Goal: Task Accomplishment & Management: Manage account settings

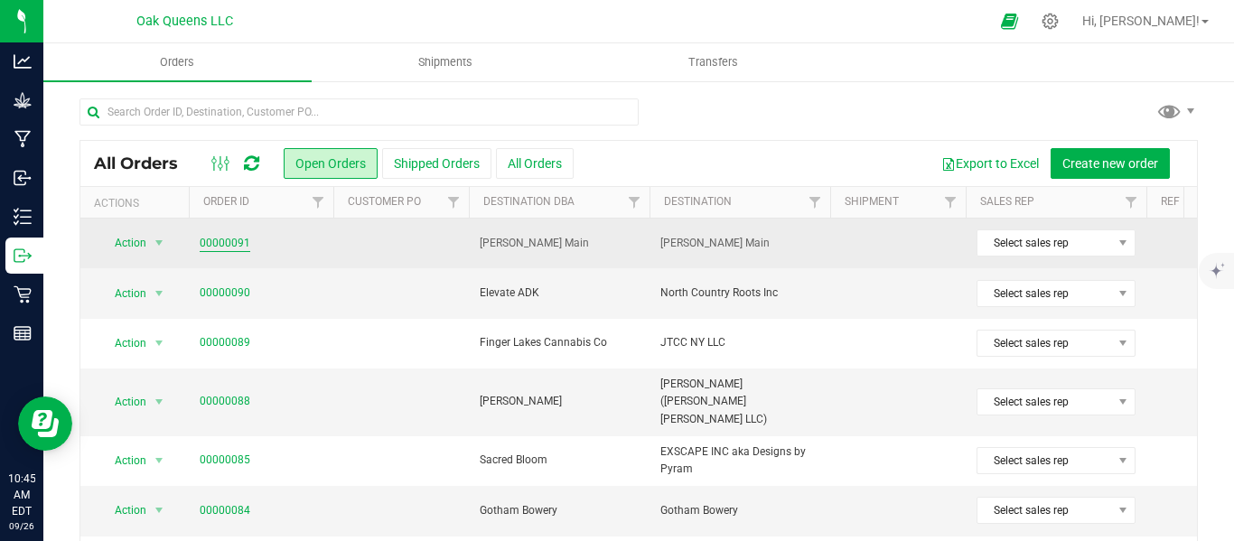
click at [214, 240] on link "00000091" at bounding box center [225, 243] width 51 height 17
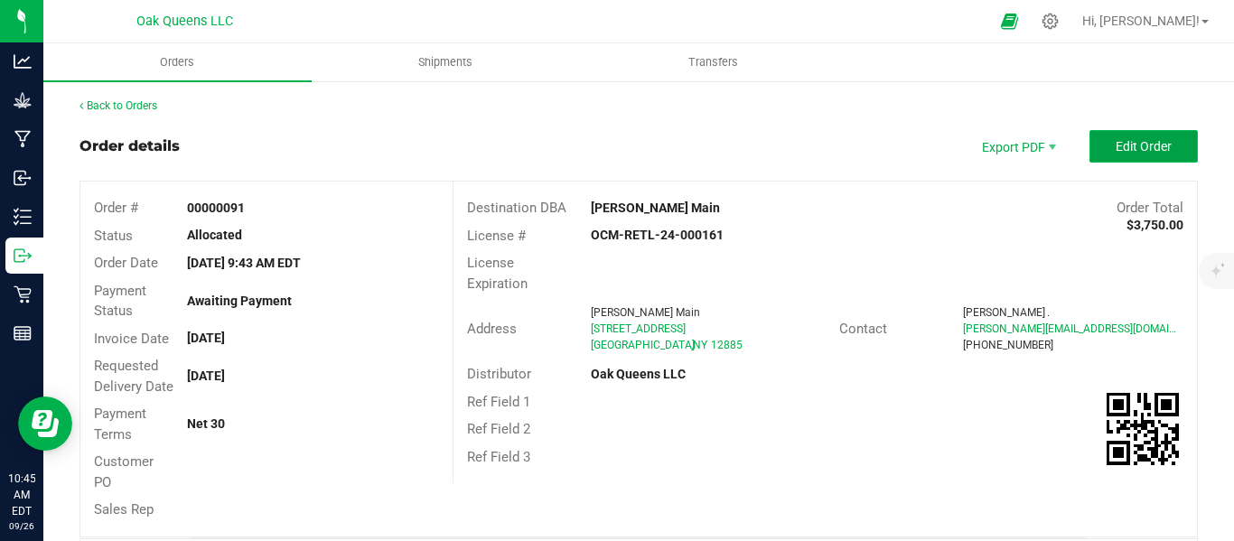
click at [1133, 153] on span "Edit Order" at bounding box center [1144, 146] width 56 height 14
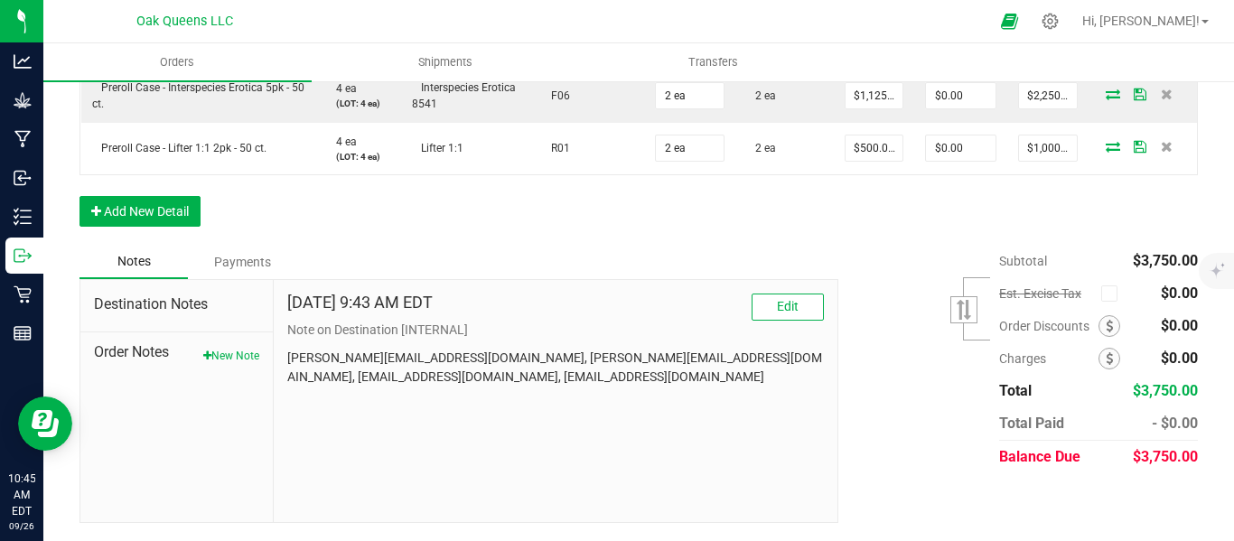
scroll to position [365, 0]
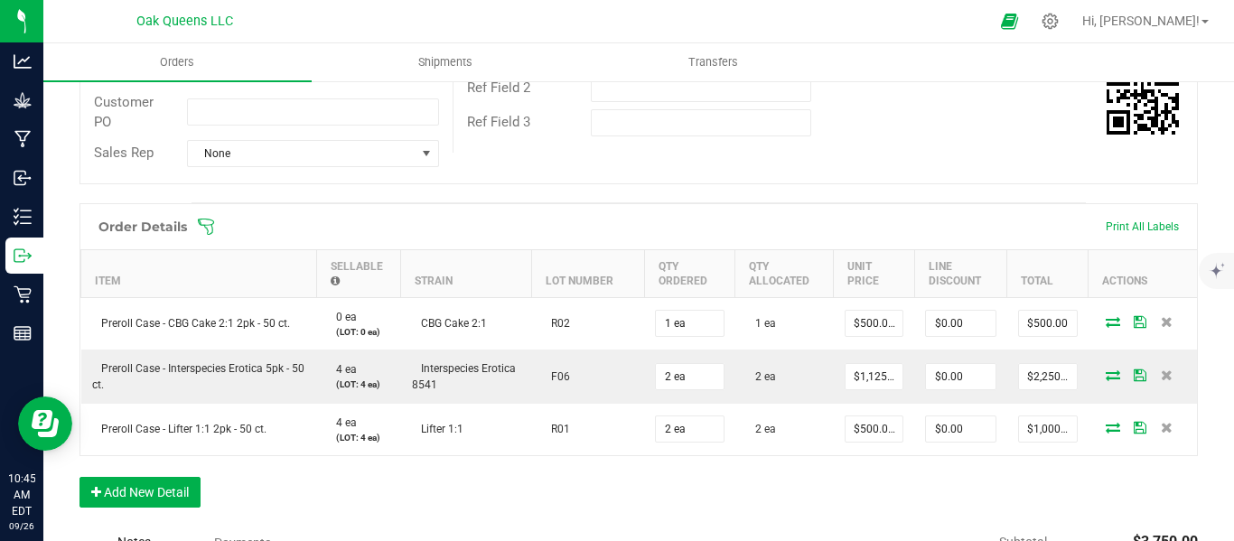
click at [218, 236] on span at bounding box center [756, 227] width 1118 height 18
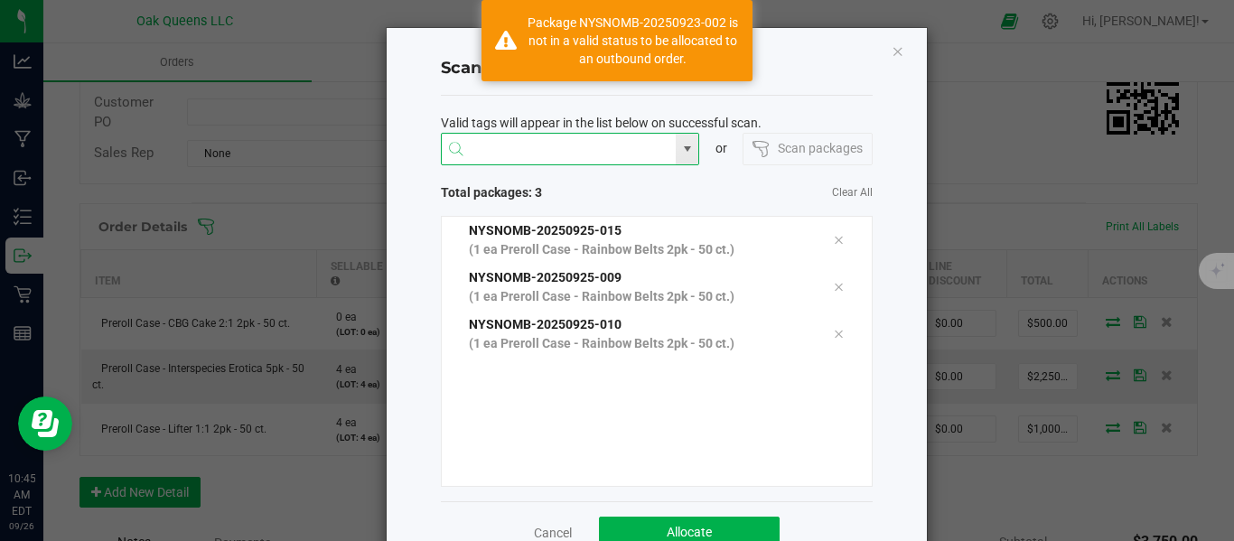
click at [528, 148] on input "NO DATA FOUND" at bounding box center [559, 150] width 235 height 33
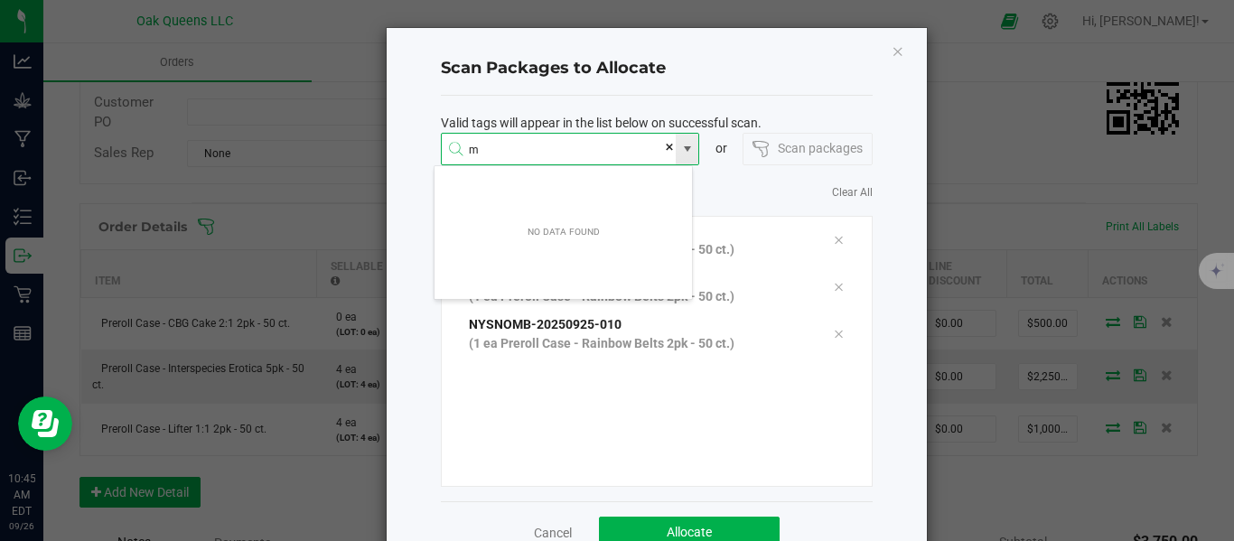
scroll to position [33, 259]
type input "m"
type input "nysomb20250923002"
click at [800, 151] on div "Scan packages" at bounding box center [807, 149] width 129 height 33
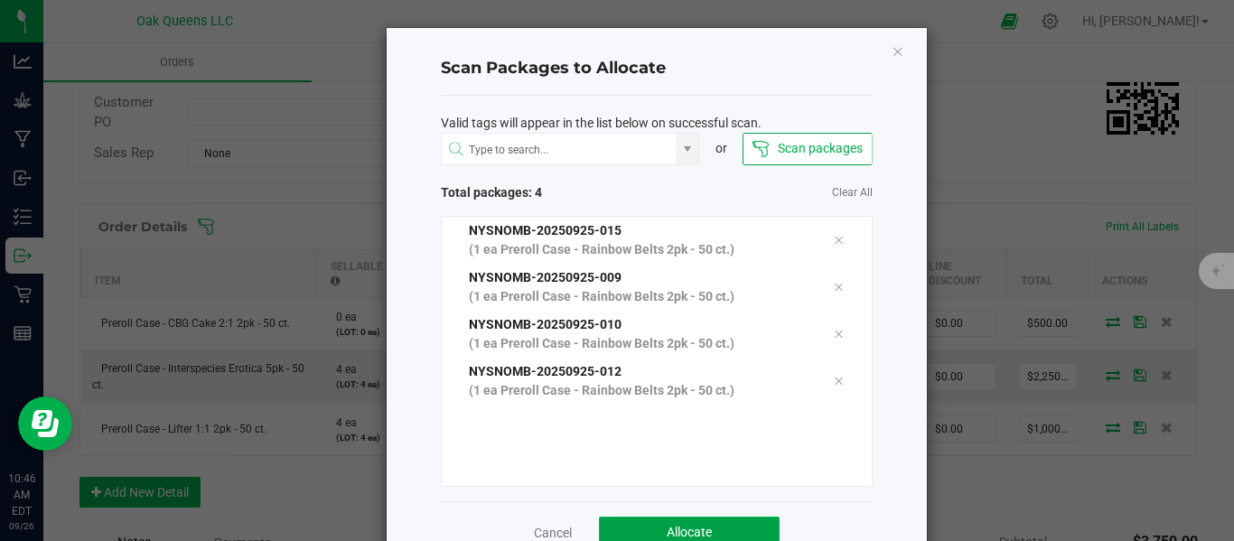
click at [714, 520] on button "Allocate" at bounding box center [689, 533] width 181 height 33
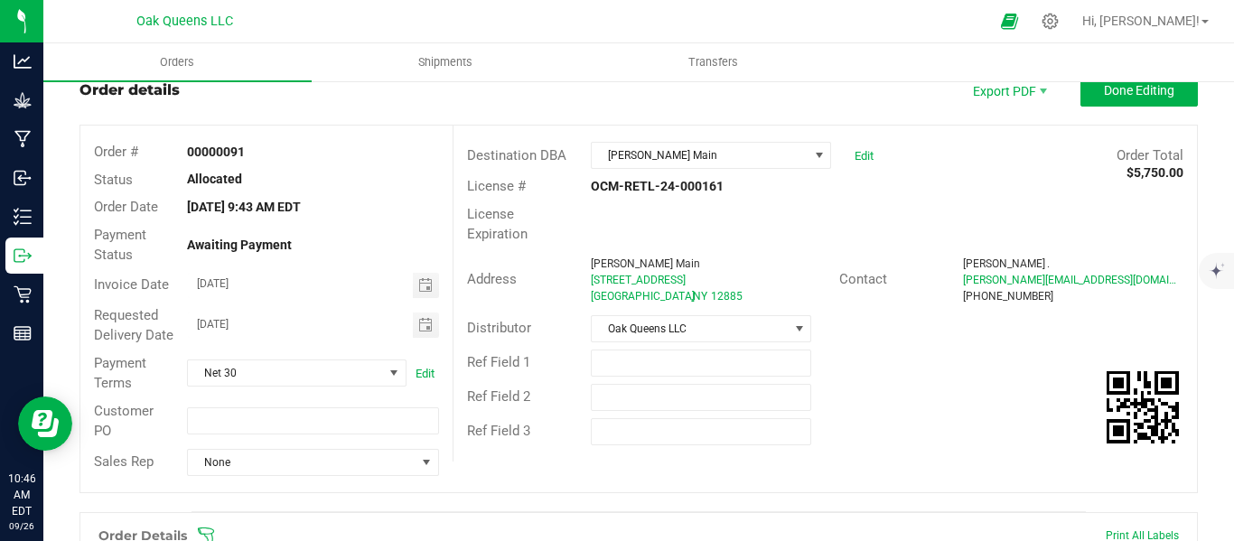
scroll to position [0, 0]
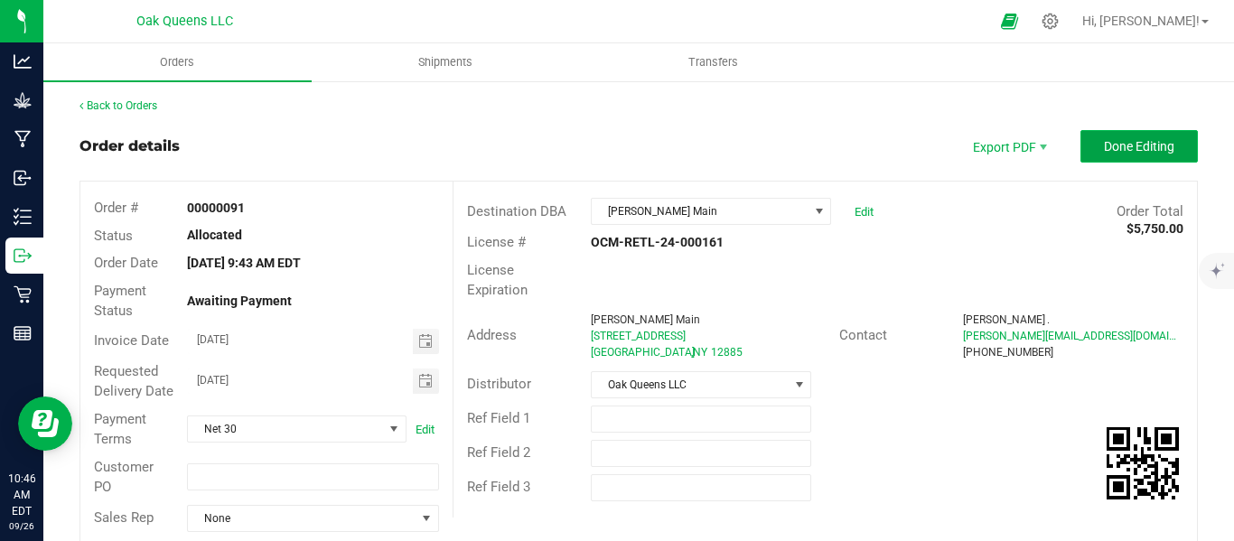
click at [1104, 150] on span "Done Editing" at bounding box center [1139, 146] width 70 height 14
